Goal: Communication & Community: Answer question/provide support

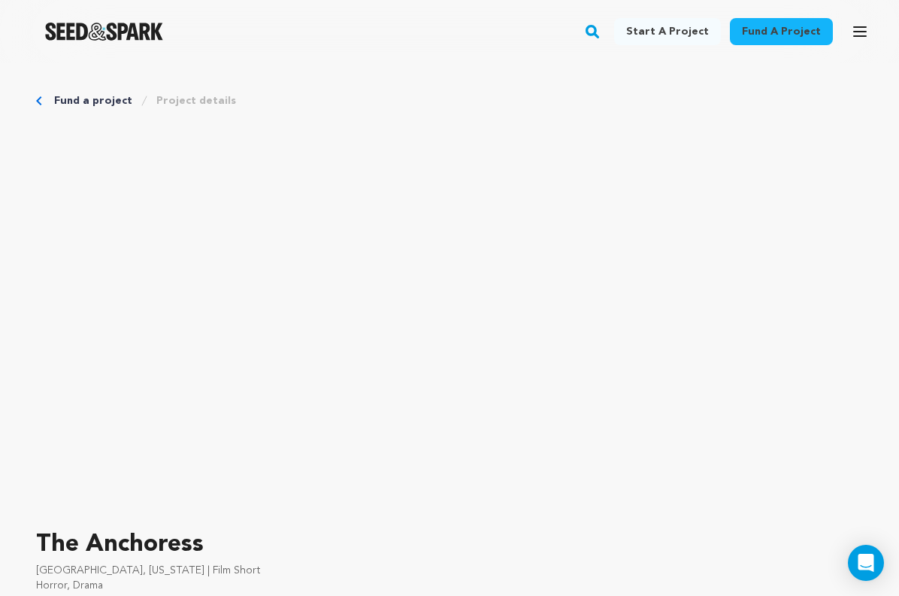
click at [860, 27] on icon "button" at bounding box center [860, 31] width 12 height 9
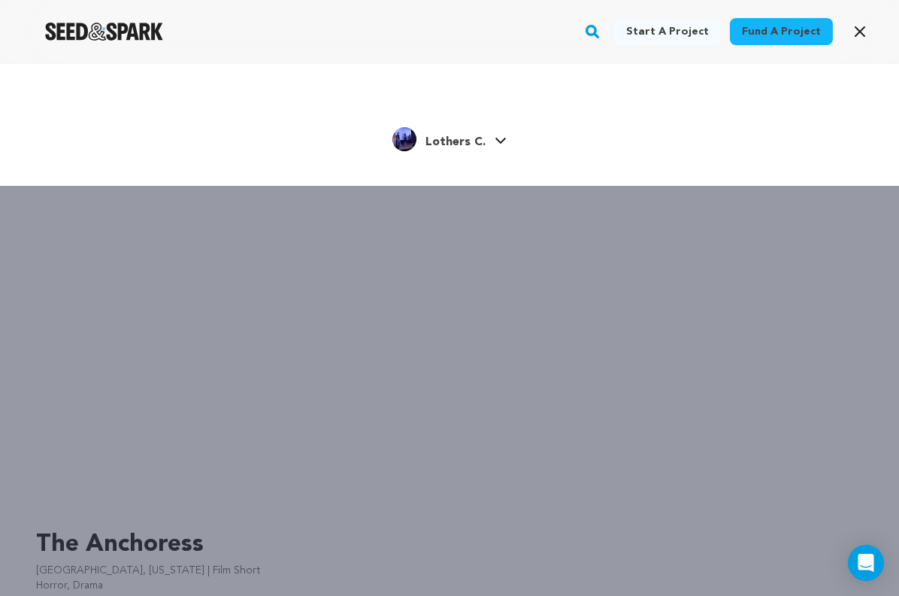
click at [430, 150] on h4 "Lothers C." at bounding box center [456, 142] width 60 height 18
click at [225, 535] on div "Start a project Fund a project Lothers C." at bounding box center [449, 361] width 899 height 596
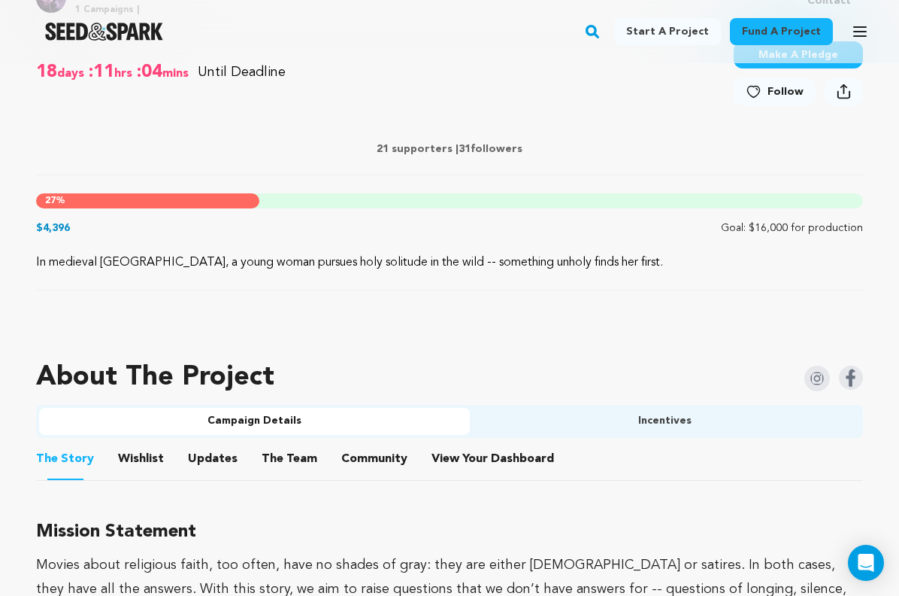
scroll to position [643, 0]
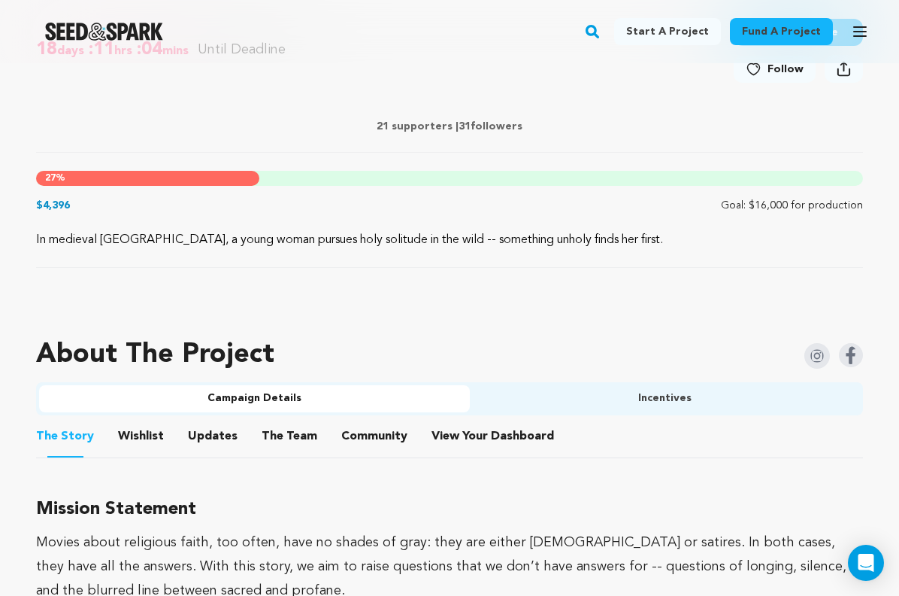
click at [446, 441] on button "View Your Dashboard" at bounding box center [450, 439] width 36 height 36
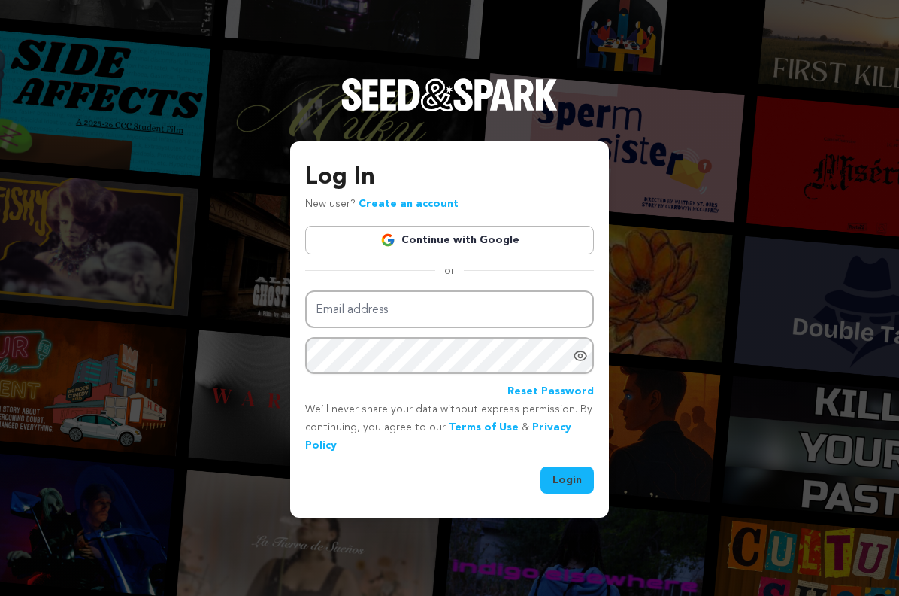
click at [514, 226] on link "Continue with Google" at bounding box center [449, 240] width 289 height 29
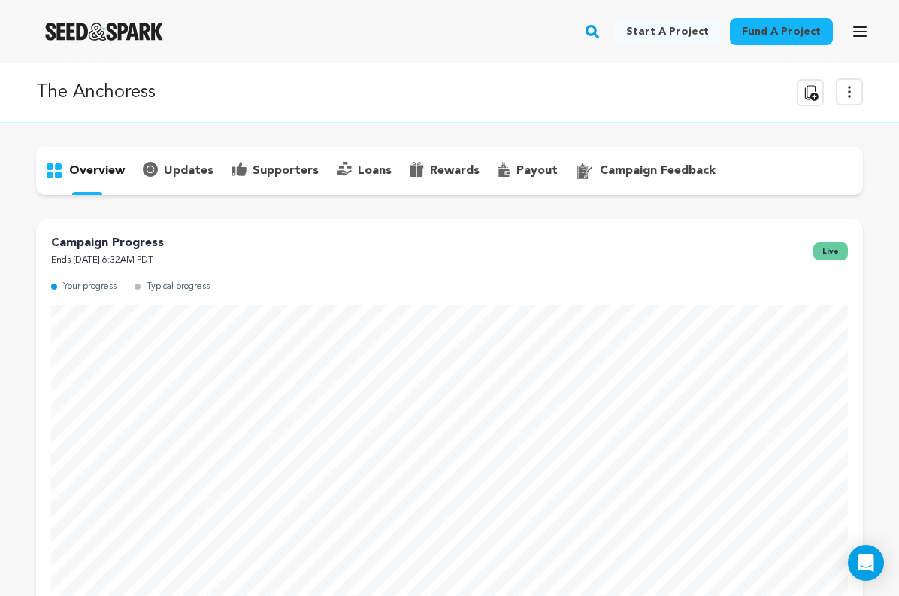
click at [308, 178] on p "supporters" at bounding box center [286, 171] width 66 height 18
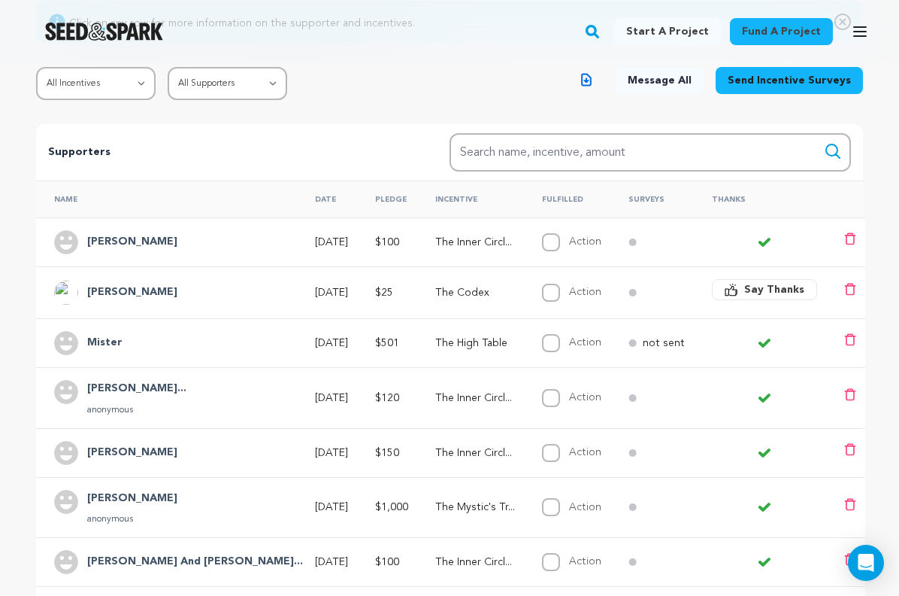
scroll to position [247, 0]
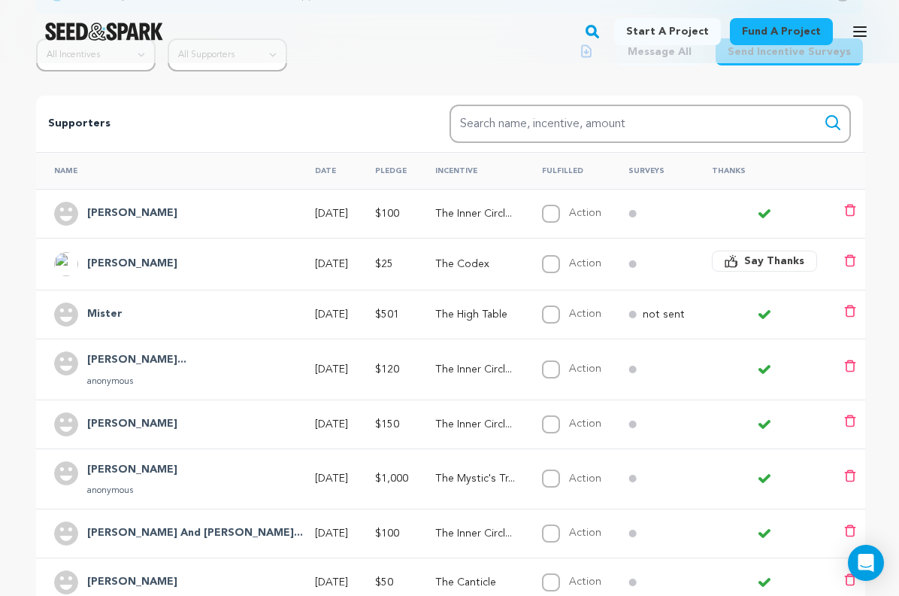
click at [769, 255] on span "Say Thanks" at bounding box center [775, 260] width 60 height 15
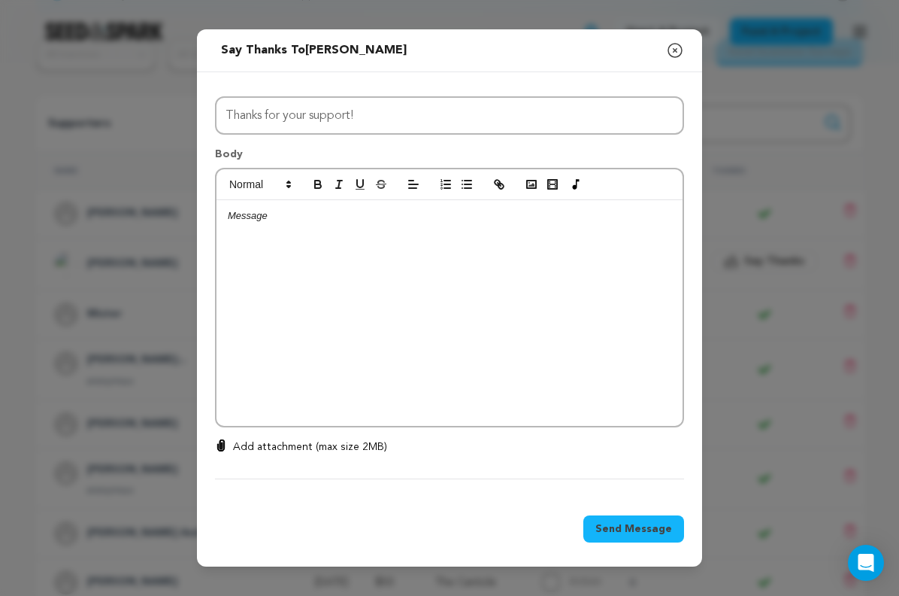
click at [463, 235] on div at bounding box center [450, 313] width 466 height 226
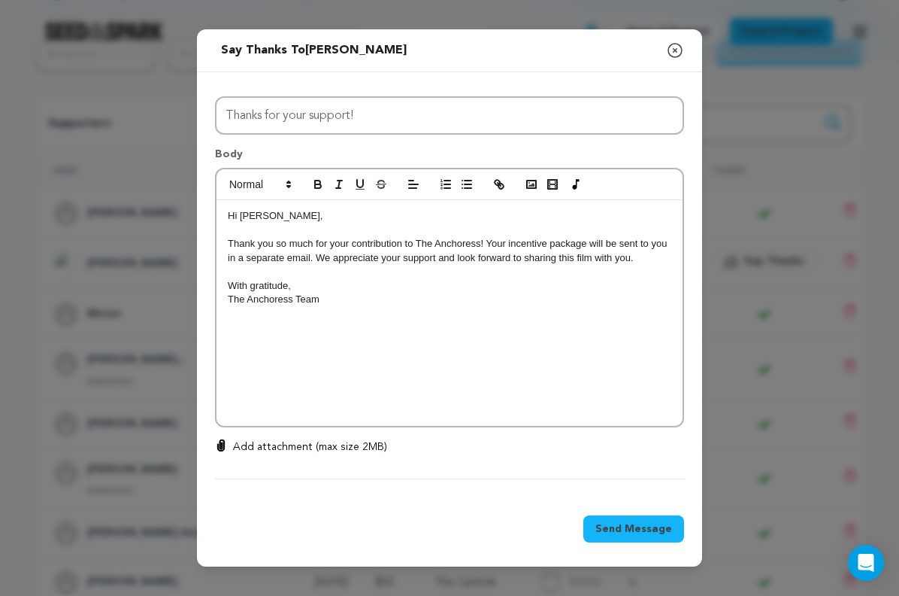
click at [261, 218] on p "Hi Dave," at bounding box center [450, 216] width 444 height 14
click at [296, 218] on p "Hi Beecher," at bounding box center [450, 216] width 444 height 14
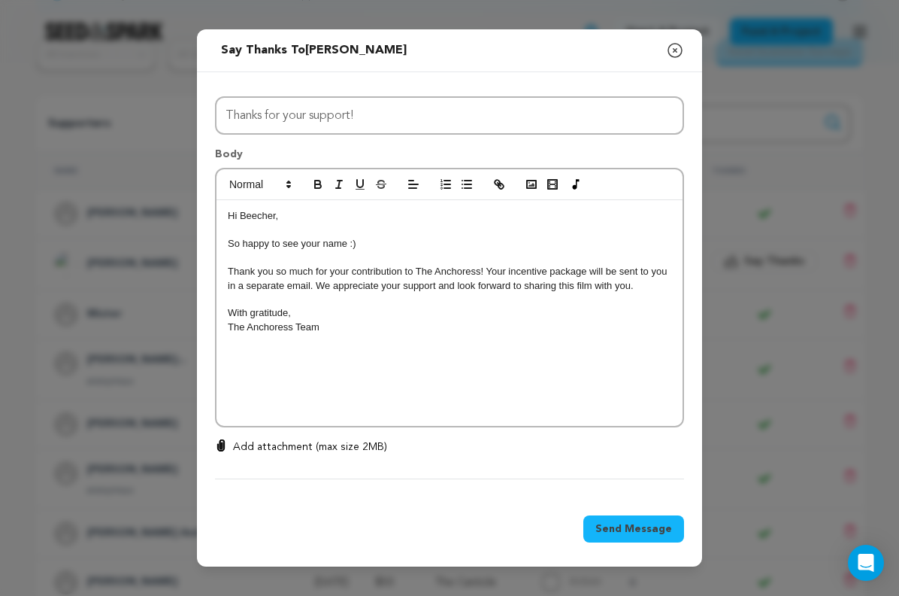
click at [228, 327] on p "The Anchoress Team" at bounding box center [450, 327] width 444 height 14
drag, startPoint x: 626, startPoint y: 526, endPoint x: 547, endPoint y: 344, distance: 198.4
click at [547, 344] on div "Send message to Reuning Beecher Say thanks to Reuning Beecher Compose New Messa…" at bounding box center [449, 298] width 505 height 538
click at [629, 533] on span "Send Message" at bounding box center [634, 528] width 77 height 15
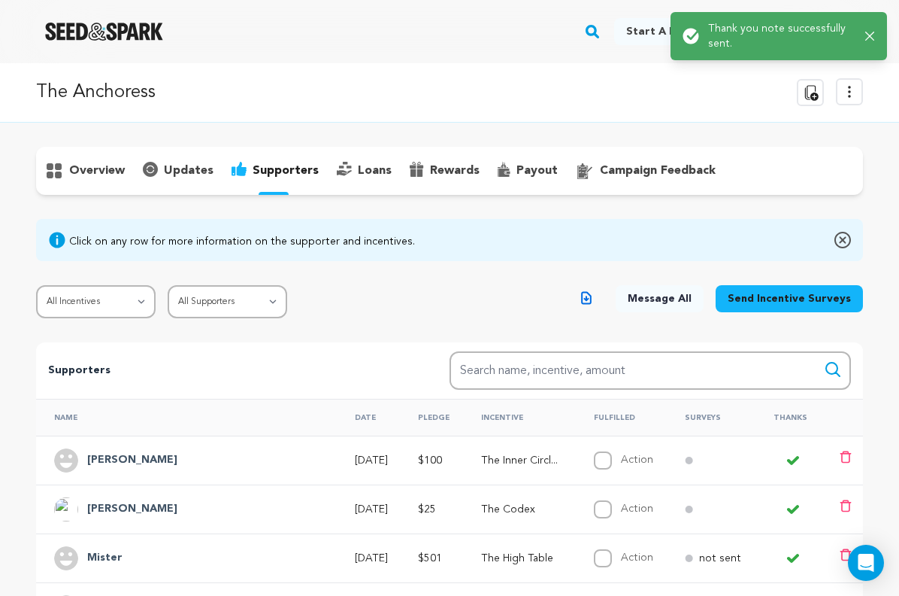
scroll to position [0, 0]
